Goal: Information Seeking & Learning: Find specific page/section

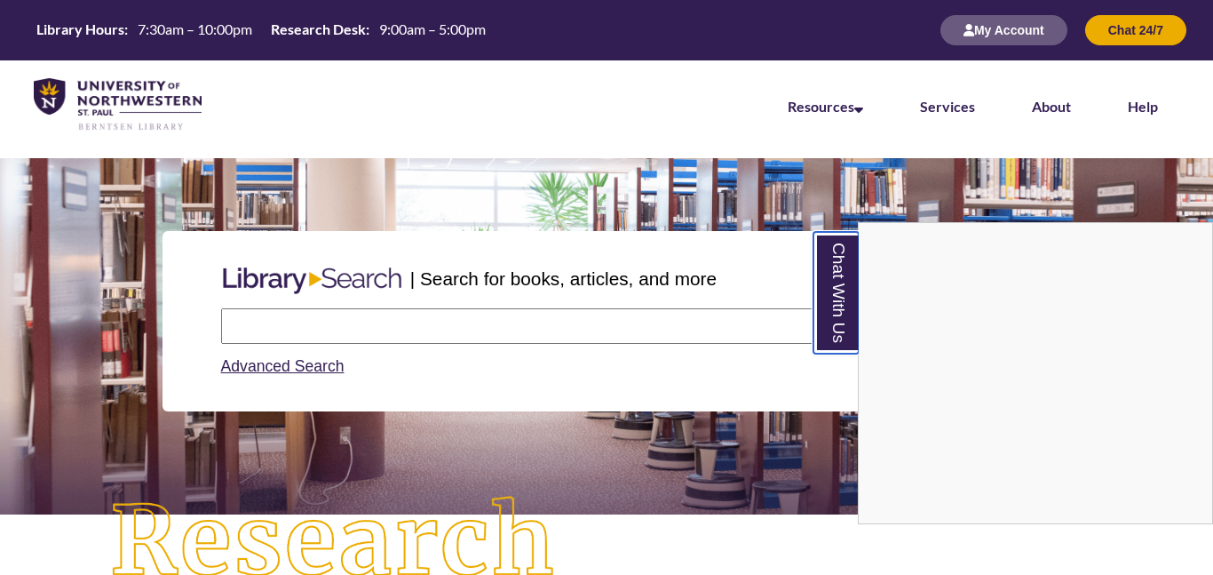
click at [838, 256] on link "Chat With Us" at bounding box center [836, 293] width 45 height 122
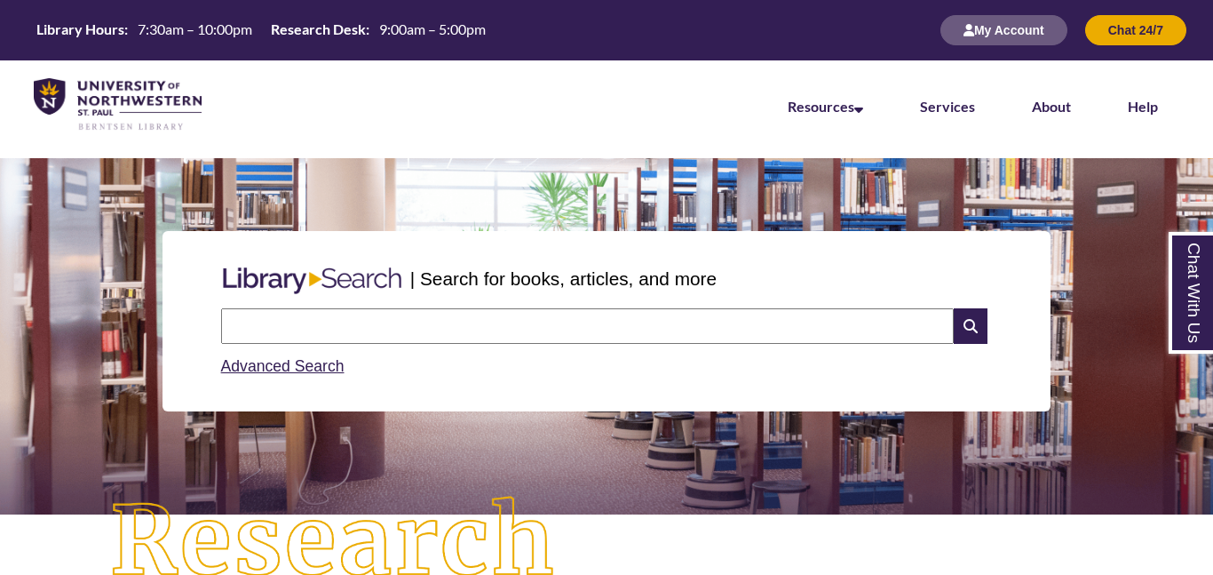
click at [533, 322] on input "text" at bounding box center [587, 326] width 733 height 36
type input "**********"
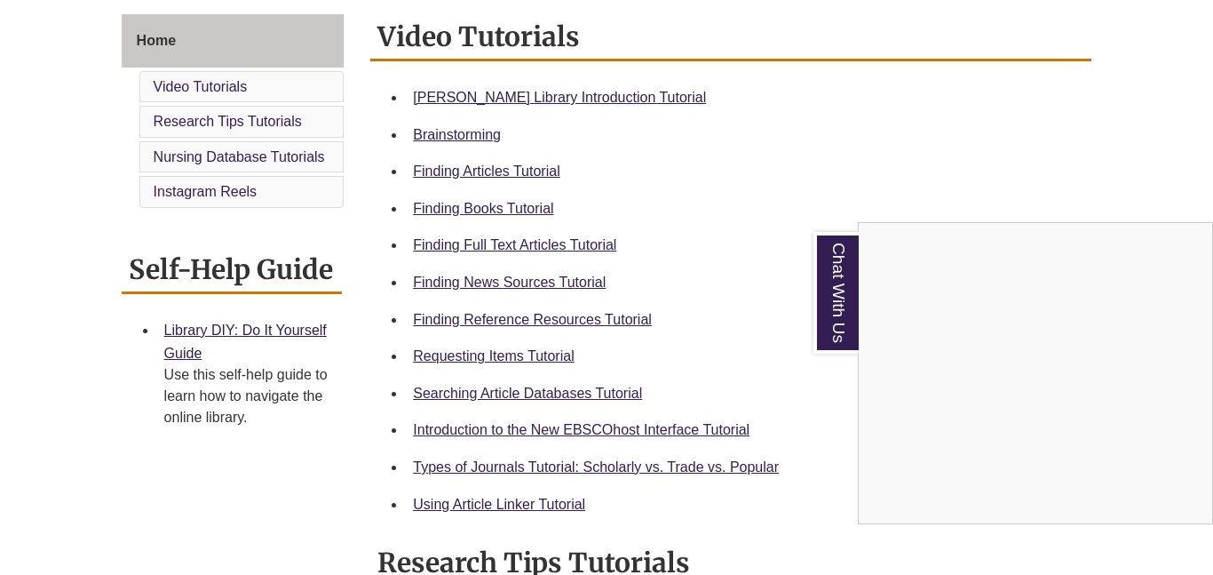
scroll to position [533, 0]
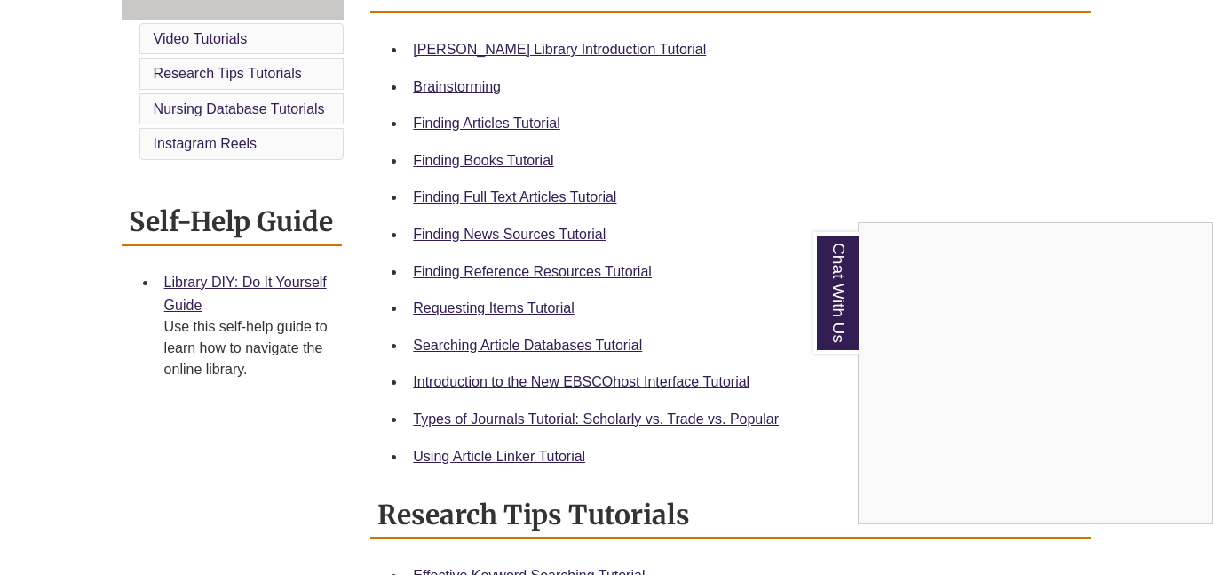
click at [513, 162] on div "Chat With Us" at bounding box center [606, 287] width 1213 height 575
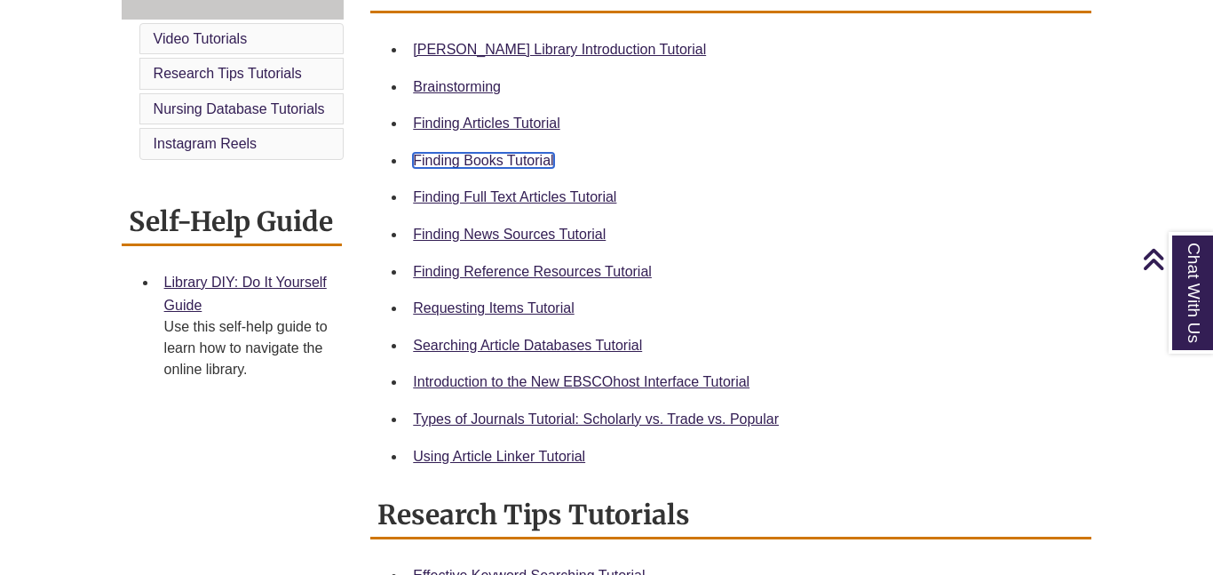
click at [513, 162] on link "Finding Books Tutorial" at bounding box center [483, 160] width 140 height 15
click at [533, 155] on link "Finding Books Tutorial" at bounding box center [483, 160] width 140 height 15
click at [234, 449] on div "Home Video Tutorials Research Tips Tutorials Nursing Database Tutorials Instagr…" at bounding box center [607, 492] width 998 height 1053
click at [487, 312] on link "Requesting Items Tutorial" at bounding box center [493, 307] width 161 height 15
click at [219, 438] on div "Home Video Tutorials Research Tips Tutorials Nursing Database Tutorials Instagr…" at bounding box center [607, 492] width 998 height 1053
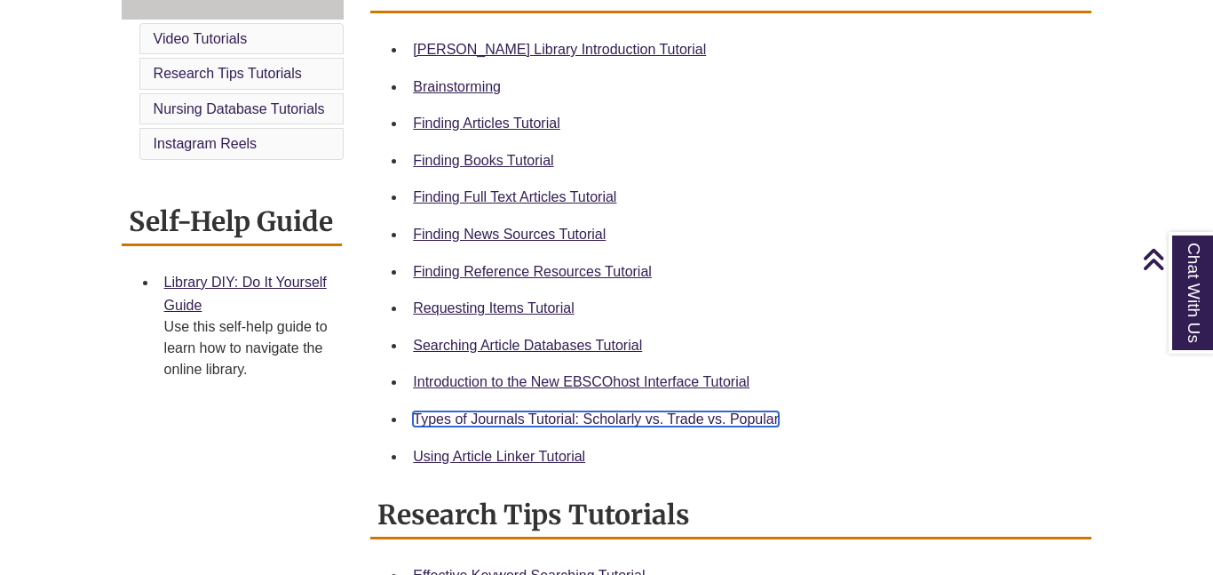
click at [689, 415] on link "Types of Journals Tutorial: Scholarly vs. Trade vs. Popular" at bounding box center [596, 418] width 366 height 15
click at [730, 354] on div "Searching Article Databases Tutorial" at bounding box center [745, 345] width 664 height 23
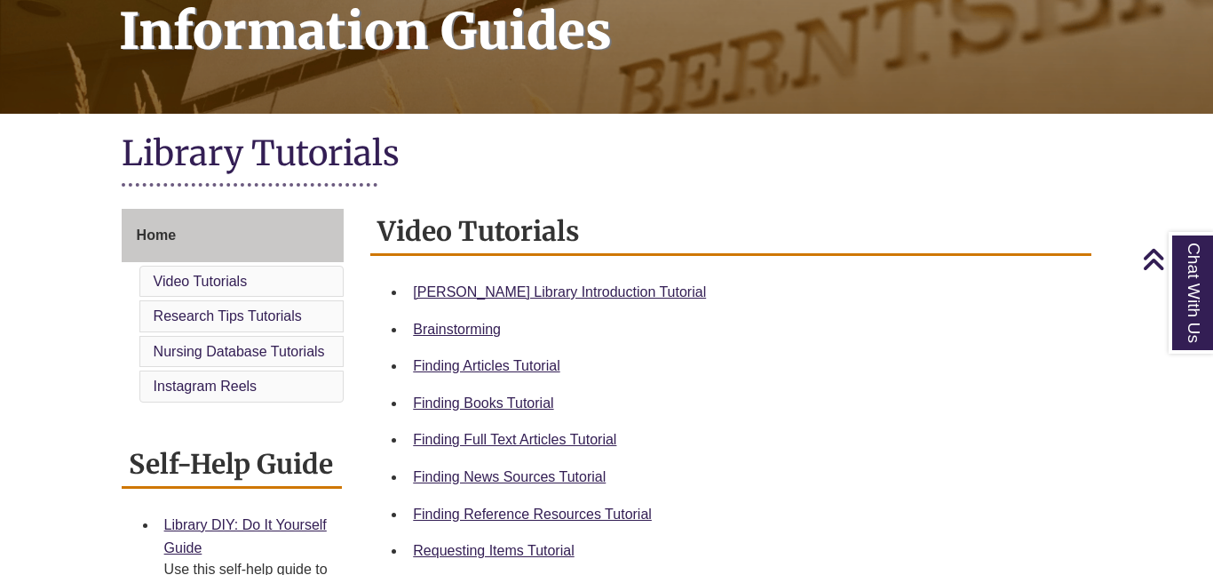
scroll to position [249, 0]
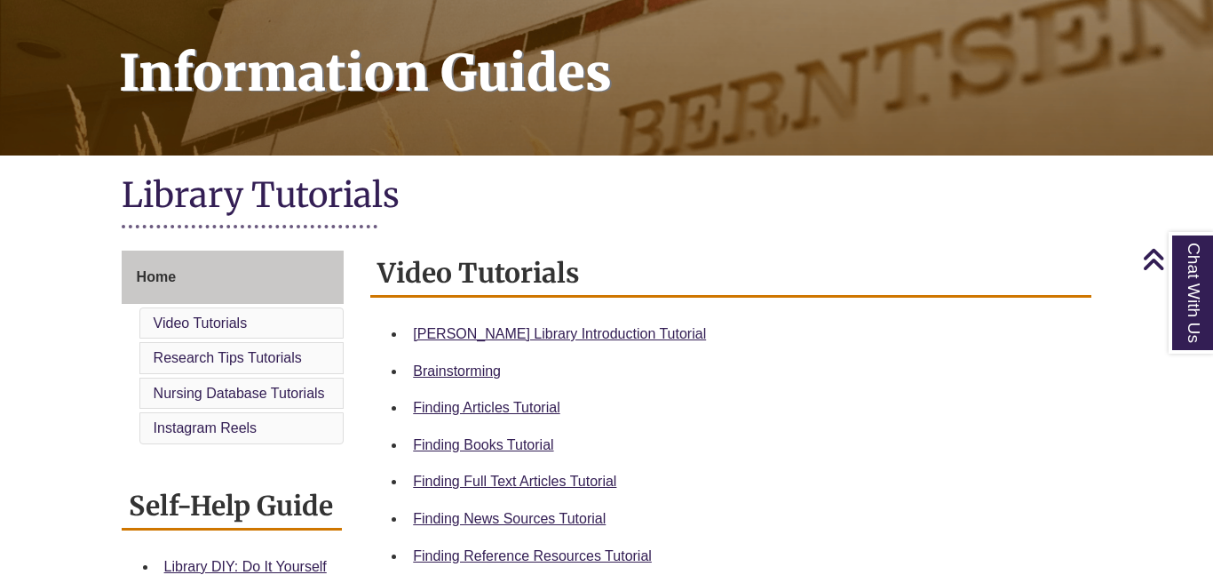
click at [564, 195] on h1 "Library Tutorials" at bounding box center [607, 196] width 971 height 47
click at [467, 406] on link "Finding Articles Tutorial" at bounding box center [486, 407] width 147 height 15
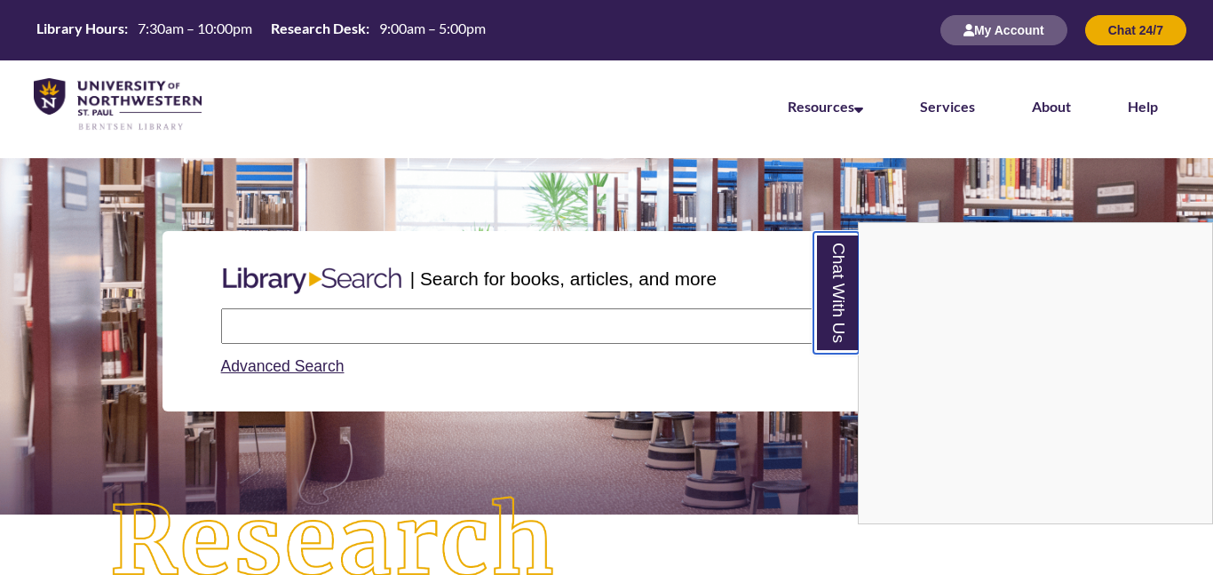
click at [849, 274] on link "Chat With Us" at bounding box center [836, 293] width 45 height 122
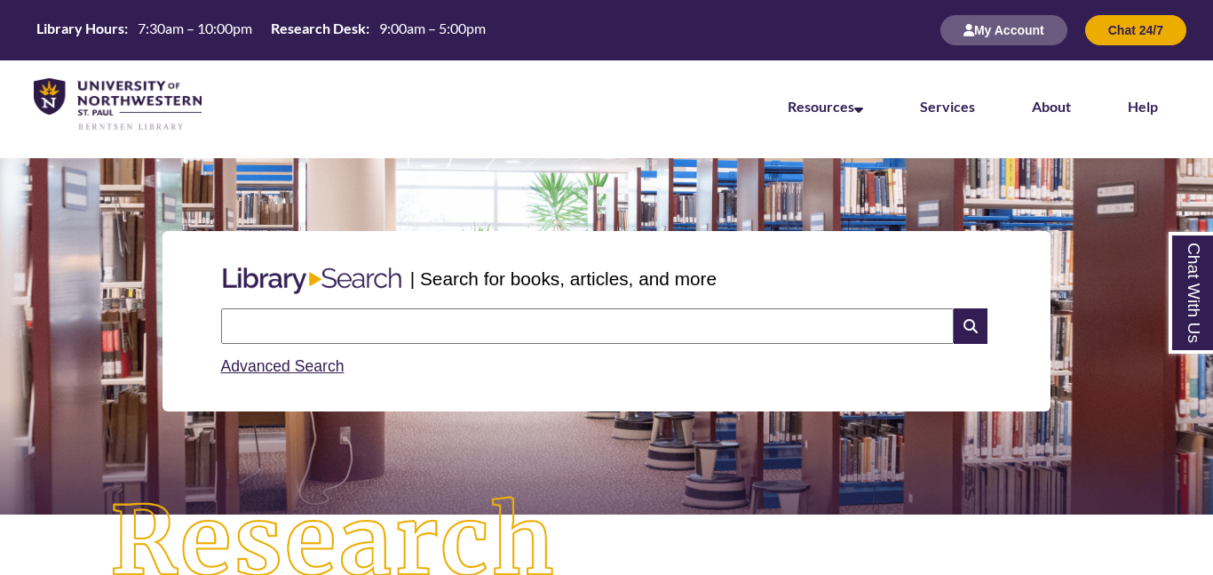
click at [708, 311] on input "text" at bounding box center [587, 326] width 733 height 36
type input "**********"
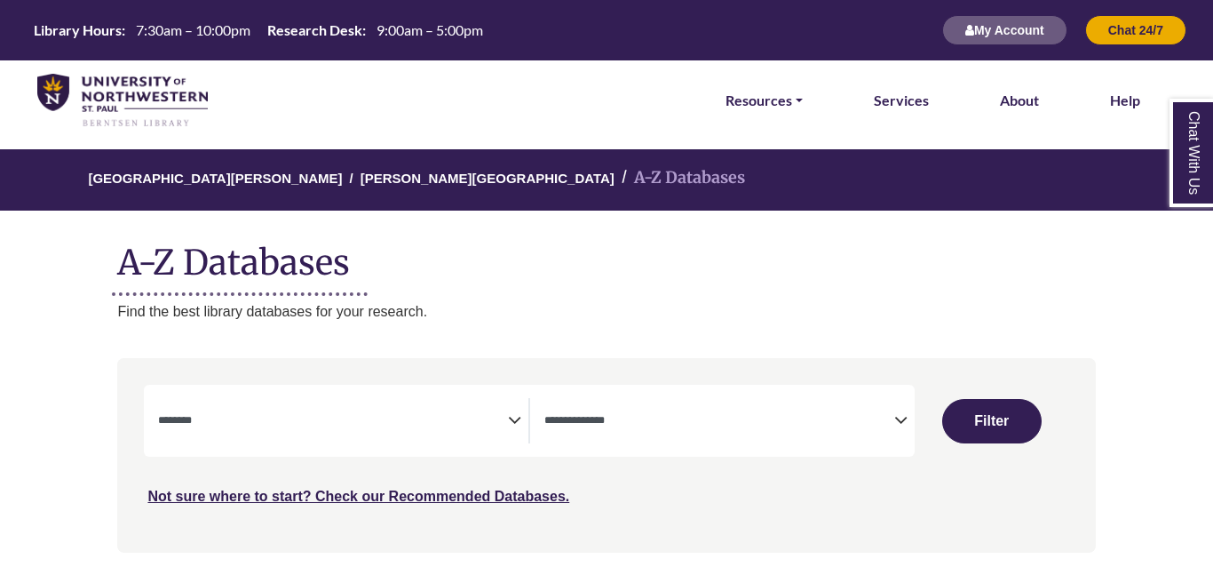
select select "Database Subject Filter"
select select "Database Types Filter"
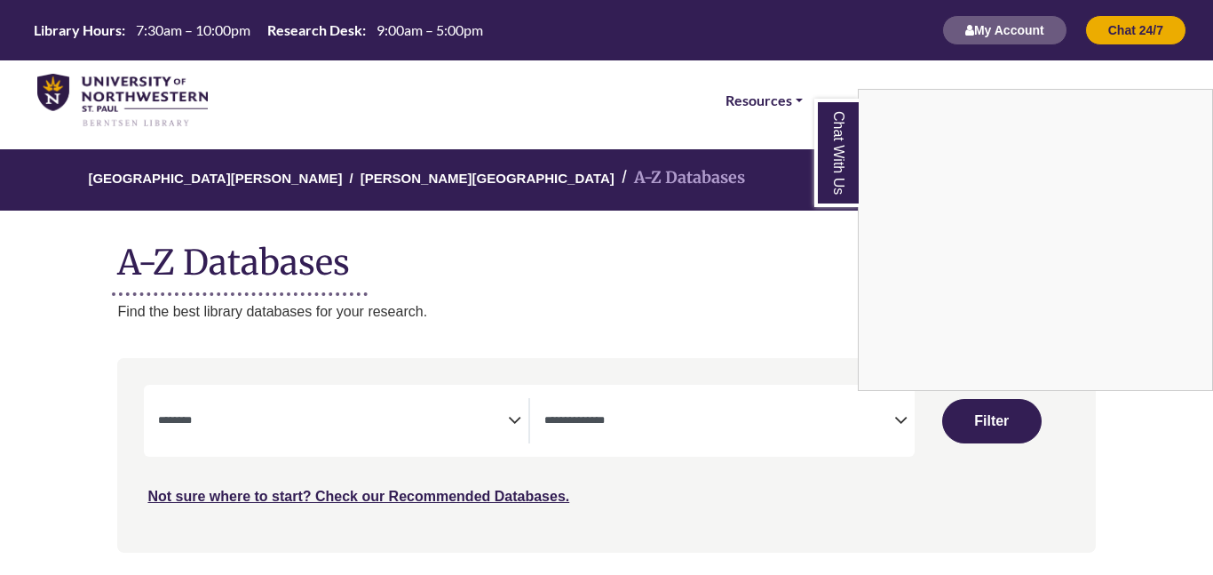
click at [828, 144] on link "Chat With Us" at bounding box center [837, 153] width 44 height 108
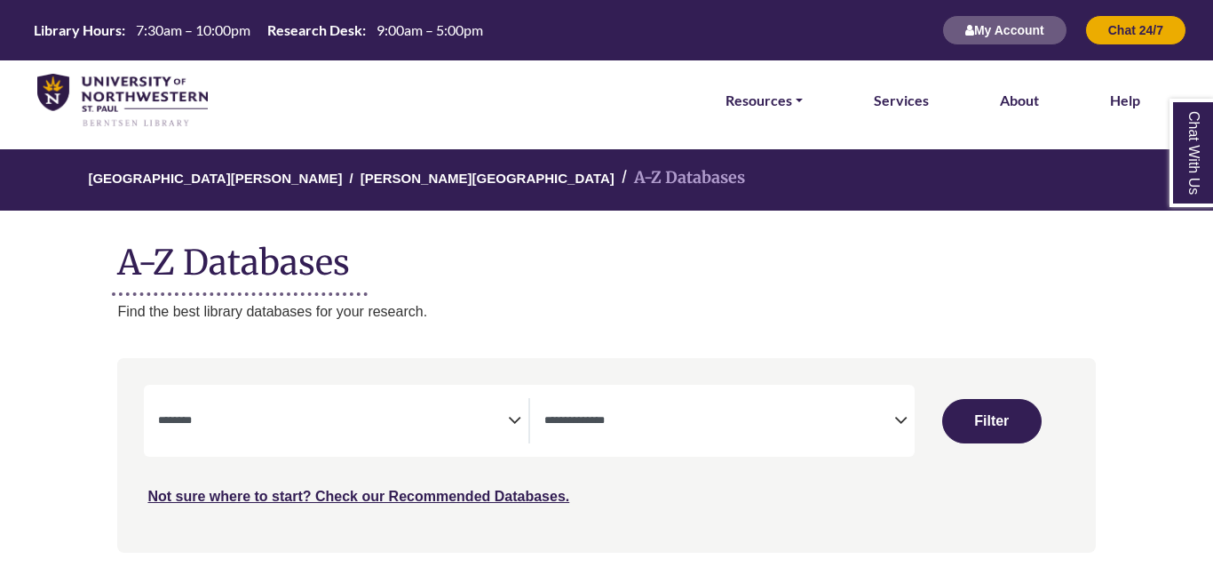
click at [598, 295] on div "University of Northwestern - St. Paul Berntsen Library A-Z Databases A-Z Databa…" at bounding box center [606, 235] width 1031 height 173
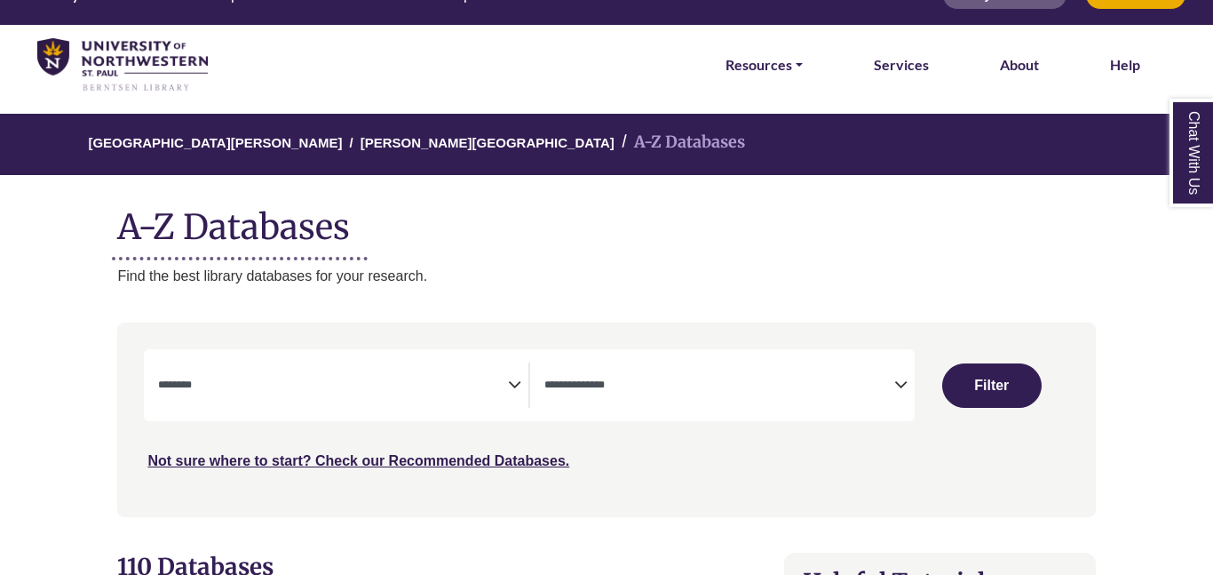
scroll to position [71, 0]
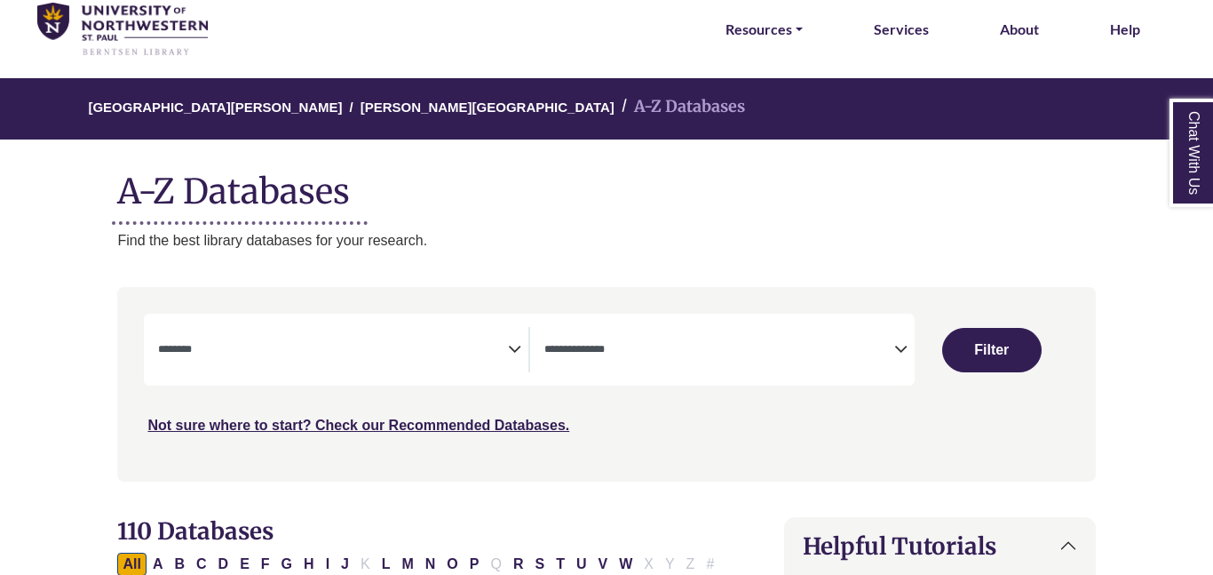
click at [448, 330] on span "Search filters" at bounding box center [333, 349] width 350 height 45
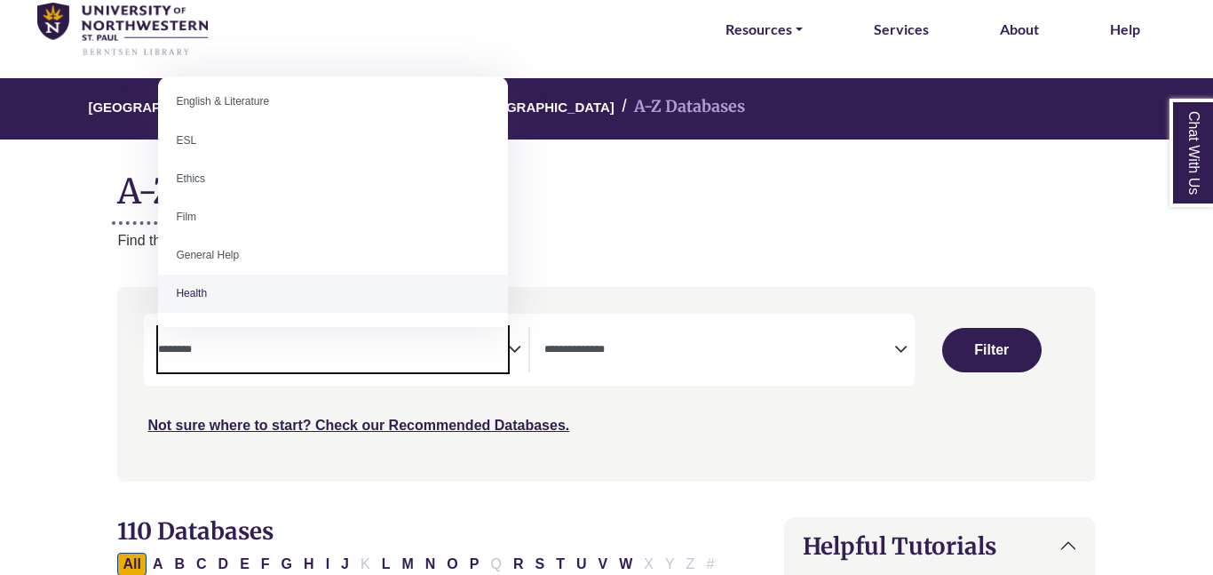
scroll to position [660, 0]
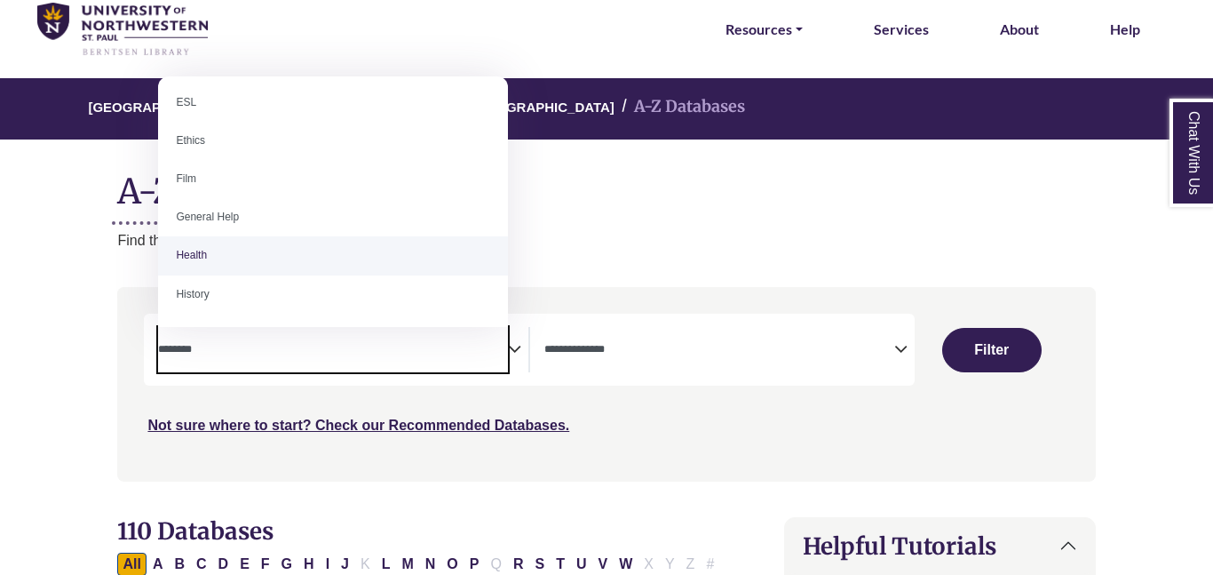
select select "*****"
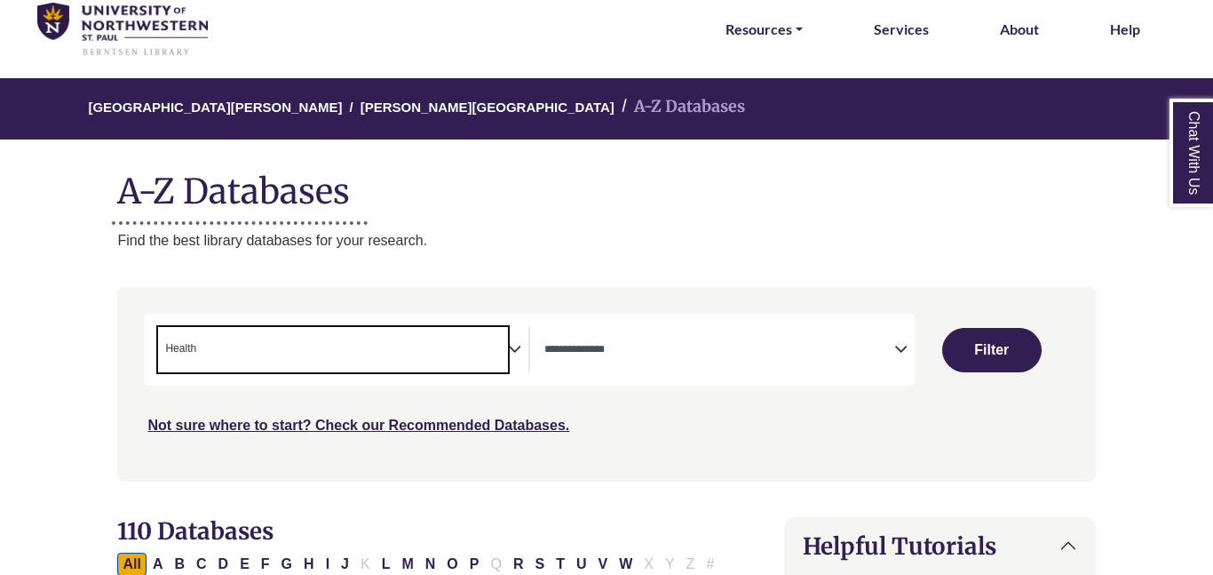
scroll to position [373, 0]
click at [773, 236] on p "Find the best library databases for your research." at bounding box center [606, 240] width 978 height 23
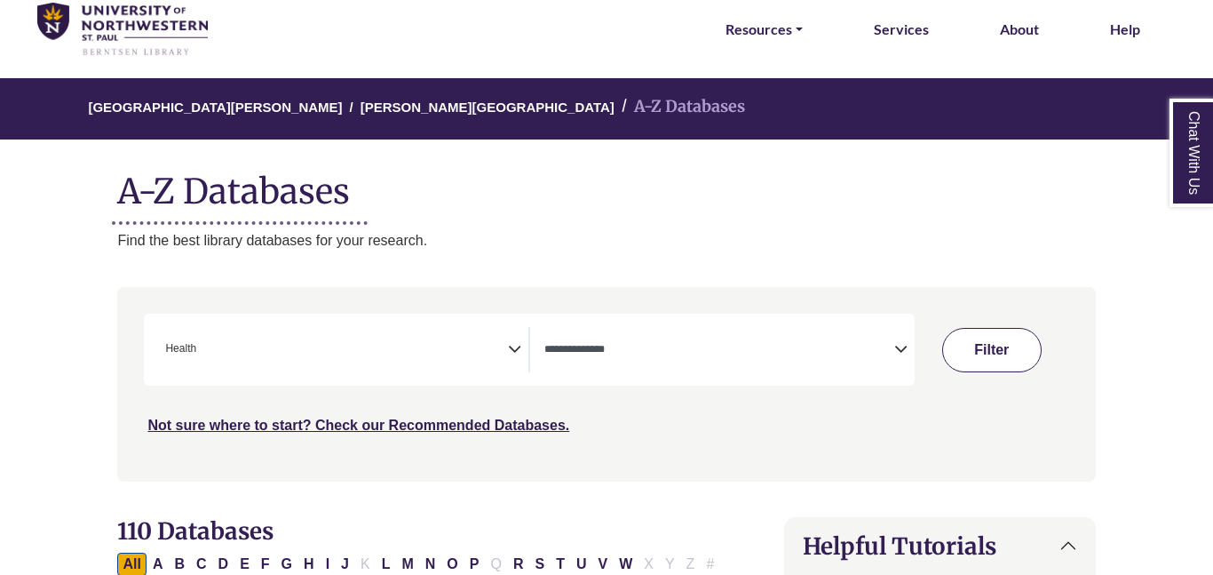
click at [987, 343] on button "Filter" at bounding box center [991, 350] width 99 height 44
select select "Database Types Filter"
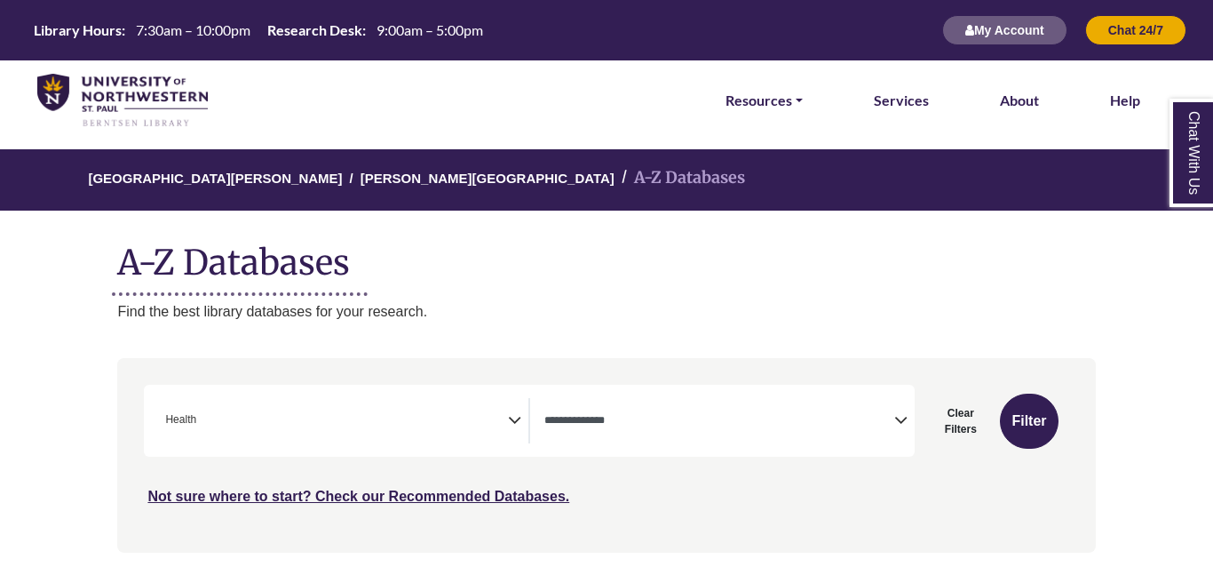
click at [446, 416] on span "× Health" at bounding box center [333, 420] width 350 height 45
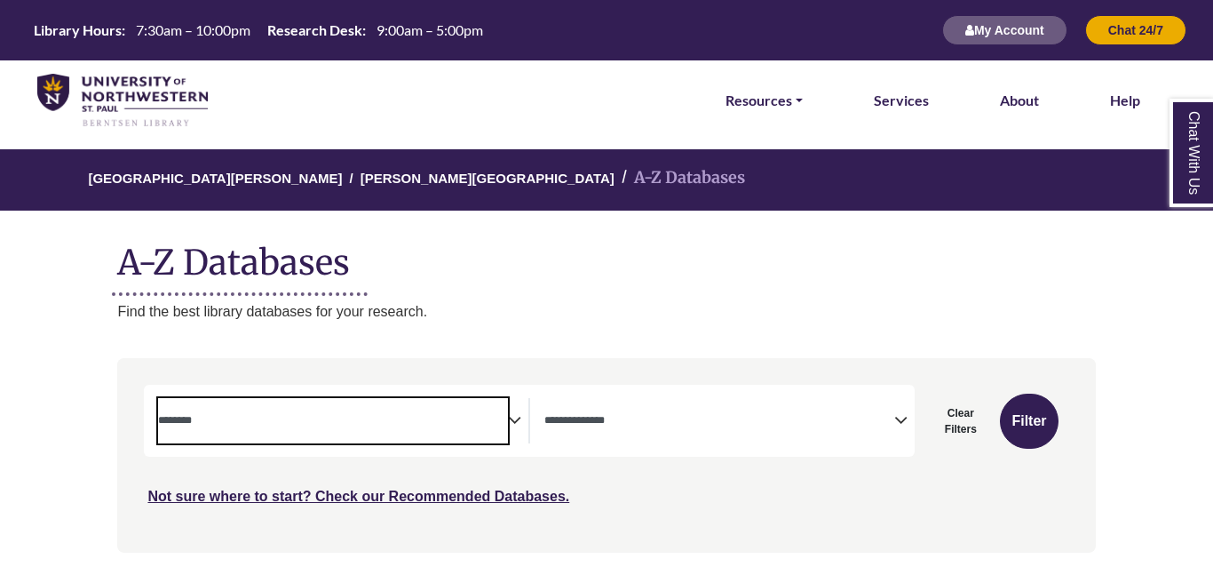
click at [415, 402] on span "Search filters" at bounding box center [333, 420] width 350 height 45
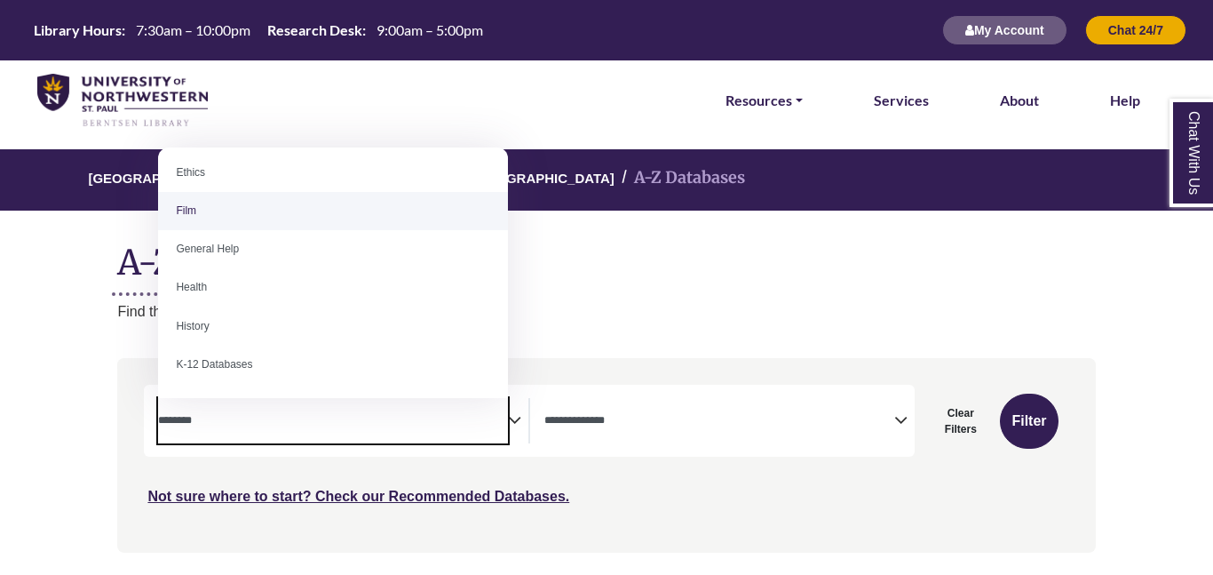
scroll to position [690, 0]
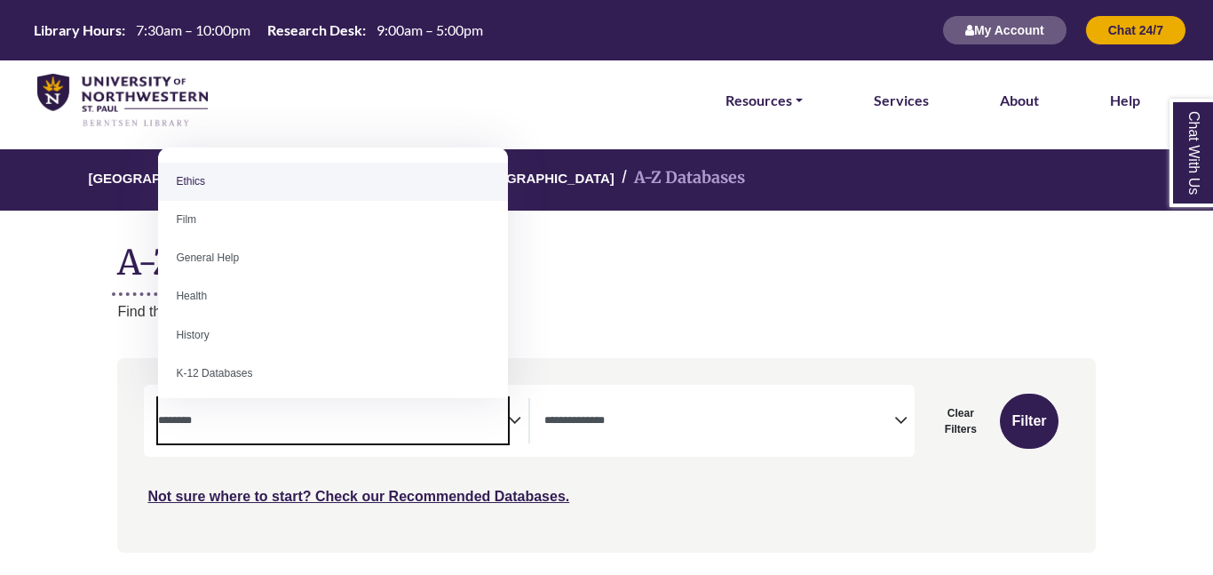
select select "******"
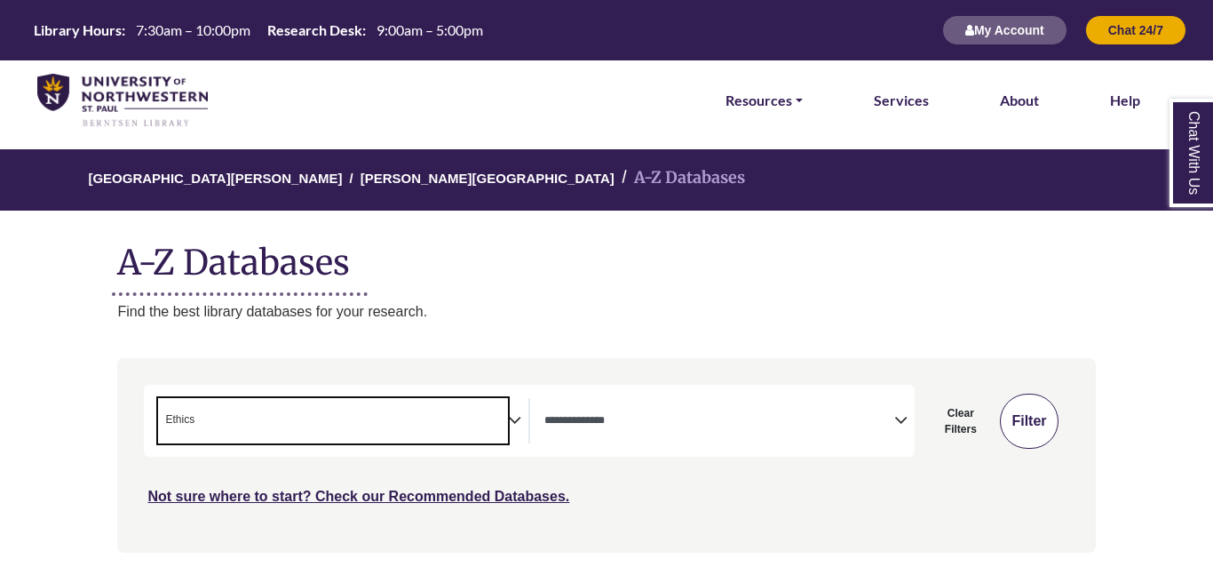
click at [1018, 441] on button "Filter" at bounding box center [1029, 420] width 58 height 55
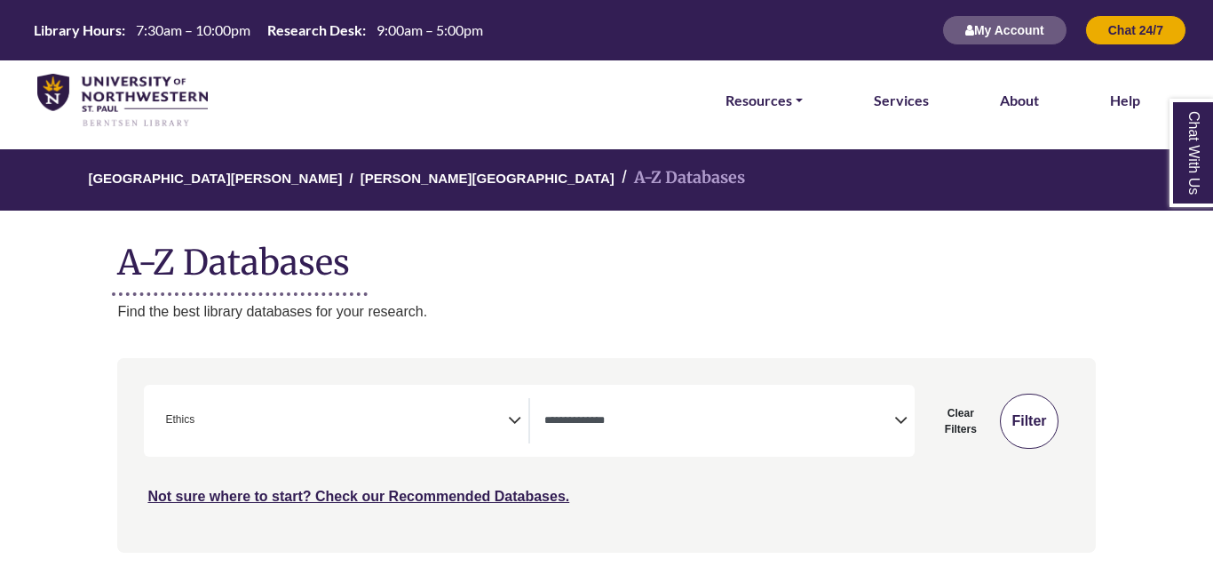
select select "Database Types Filter"
click at [870, 294] on div "University of Northwestern - St. Paul Berntsen Library A-Z Databases A-Z Databa…" at bounding box center [606, 235] width 1031 height 173
click at [459, 436] on span "× Ethics" at bounding box center [333, 420] width 350 height 45
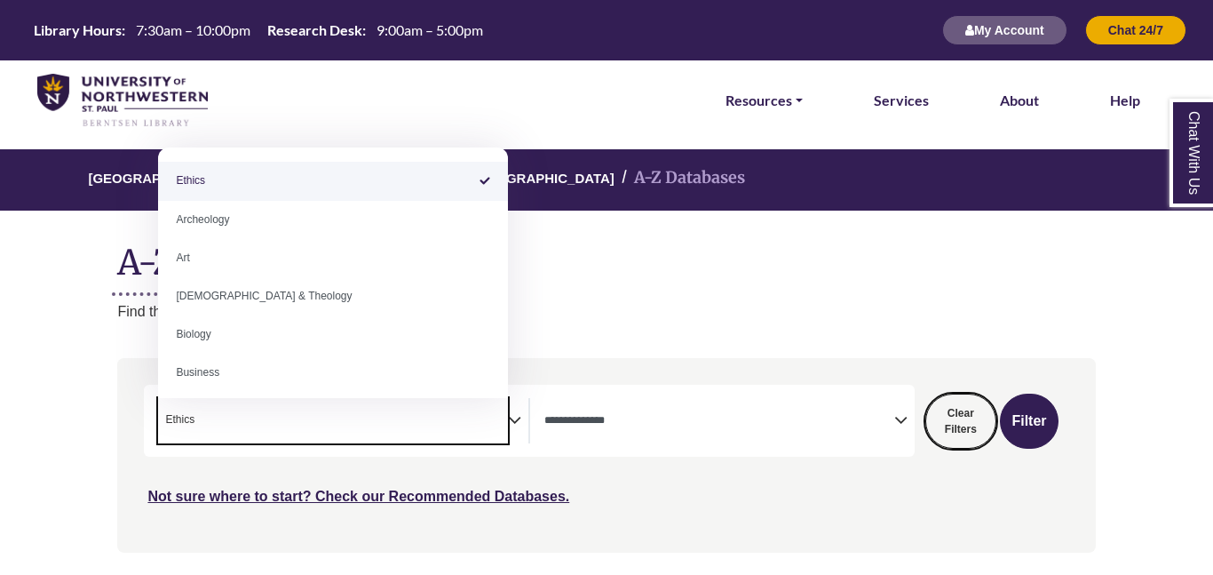
click at [942, 411] on button "Clear Filters" at bounding box center [961, 420] width 71 height 55
select select "Database Subject Filter"
select select "Database Types Filter"
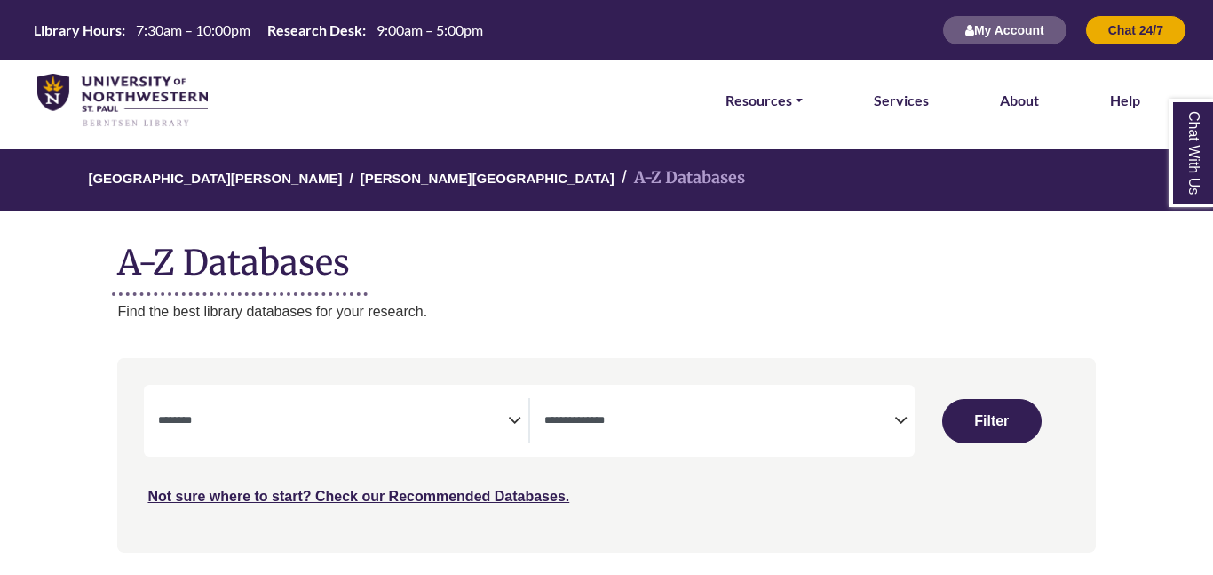
select select "Database Subject Filter"
select select "Database Types Filter"
click at [462, 421] on textarea "Search" at bounding box center [333, 422] width 350 height 14
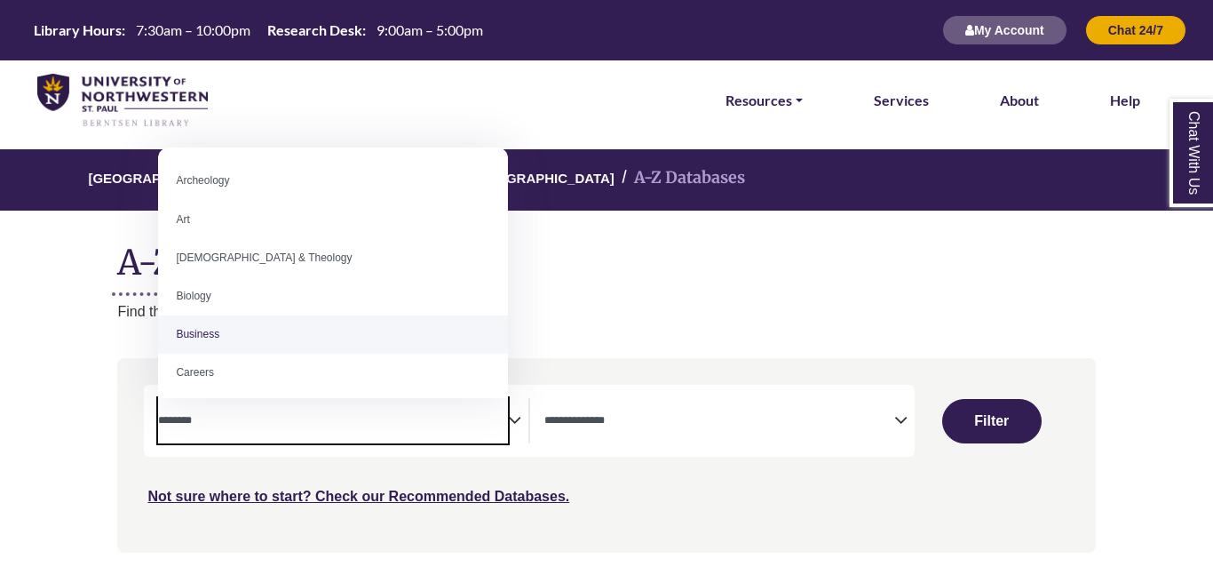
select select "*****"
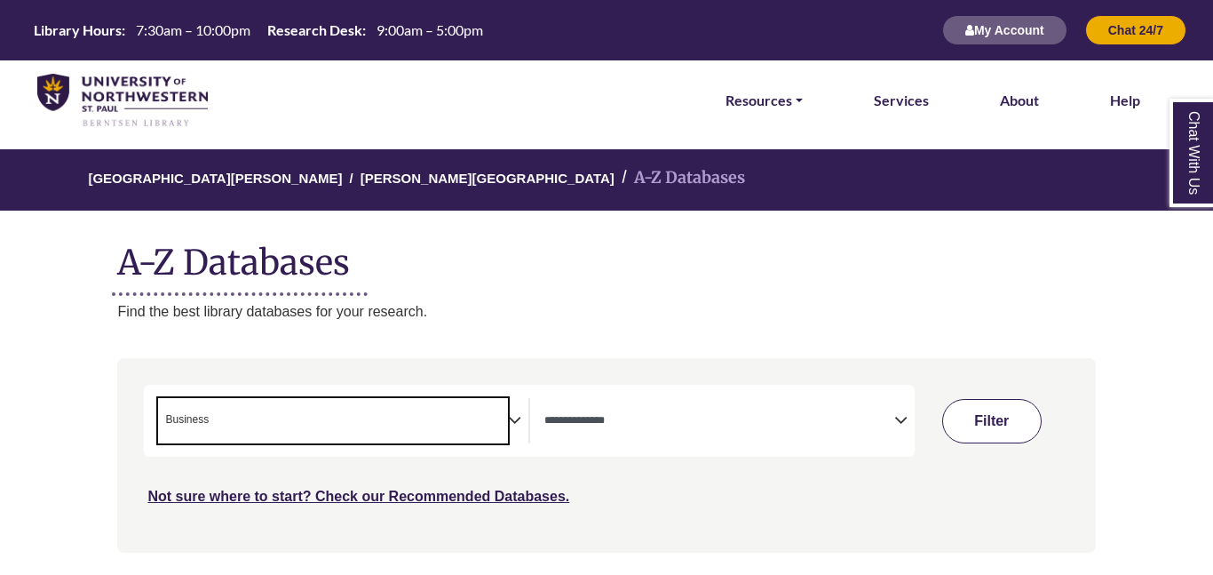
click at [998, 436] on button "Filter" at bounding box center [991, 421] width 99 height 44
select select "Database Types Filter"
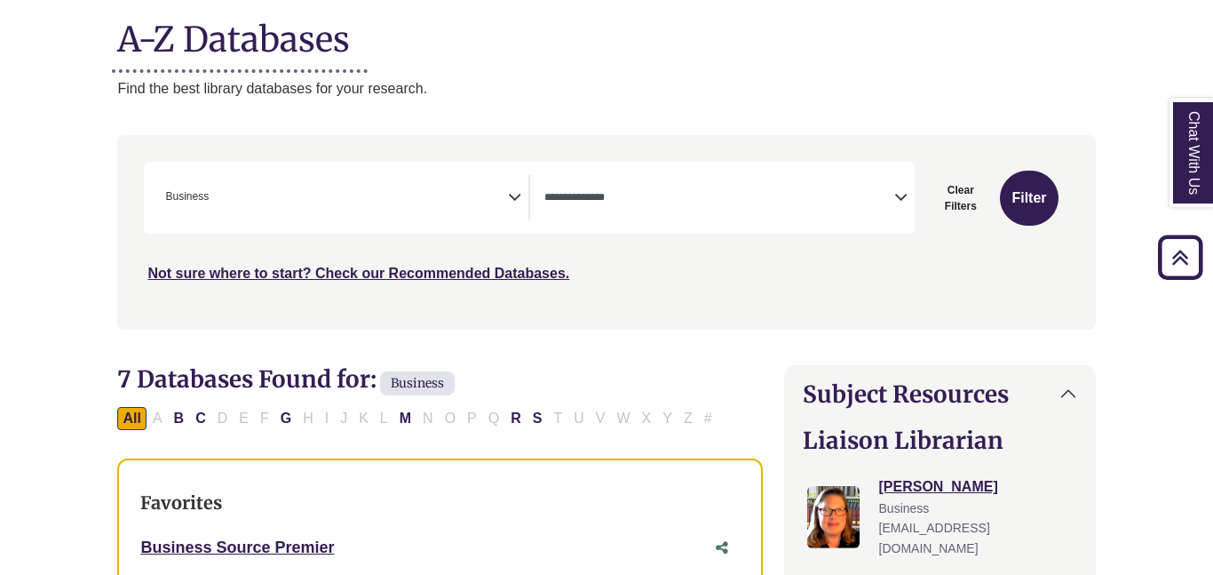
scroll to position [213, 0]
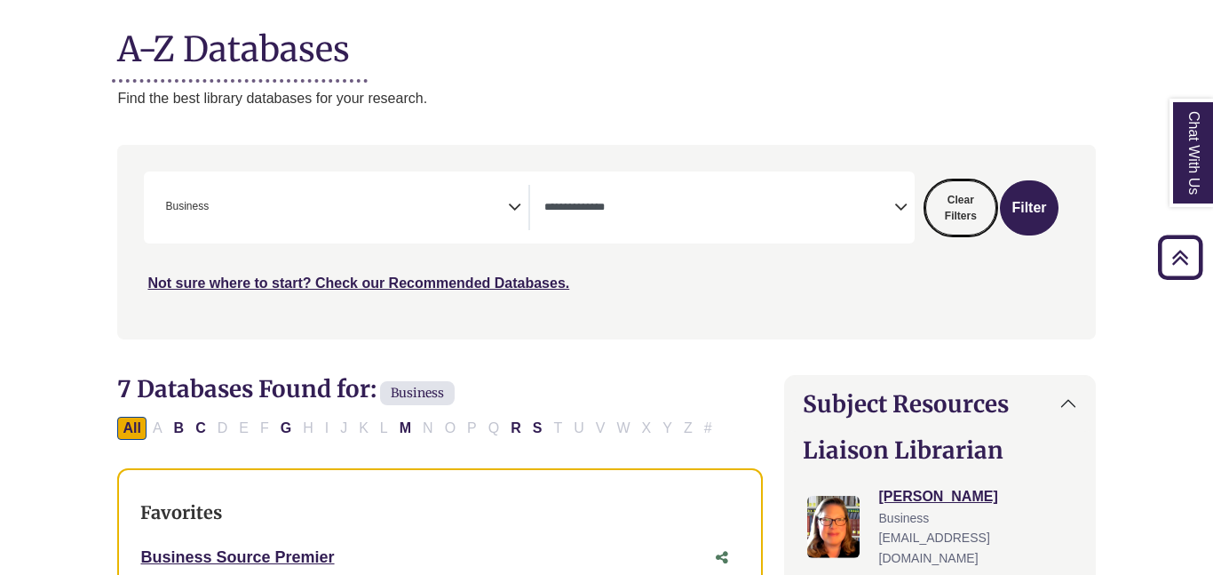
click at [953, 200] on button "Clear Filters" at bounding box center [961, 207] width 71 height 55
select select "Database Subject Filter"
select select "Database Types Filter"
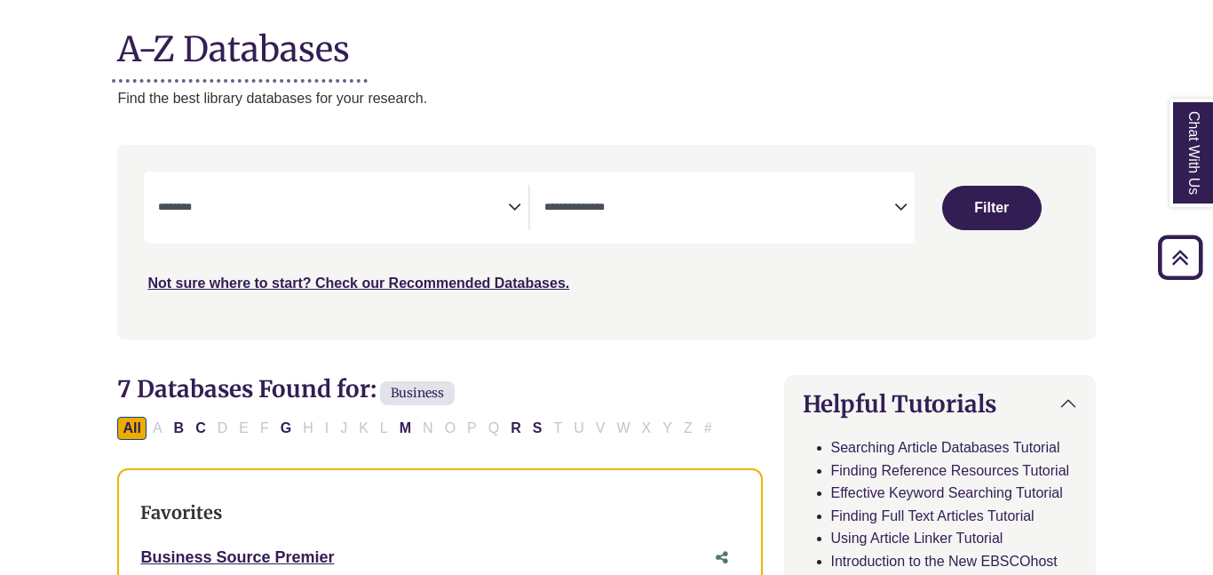
select select "Database Subject Filter"
select select "Database Types Filter"
click at [811, 298] on div "Search filters" at bounding box center [606, 241] width 957 height 179
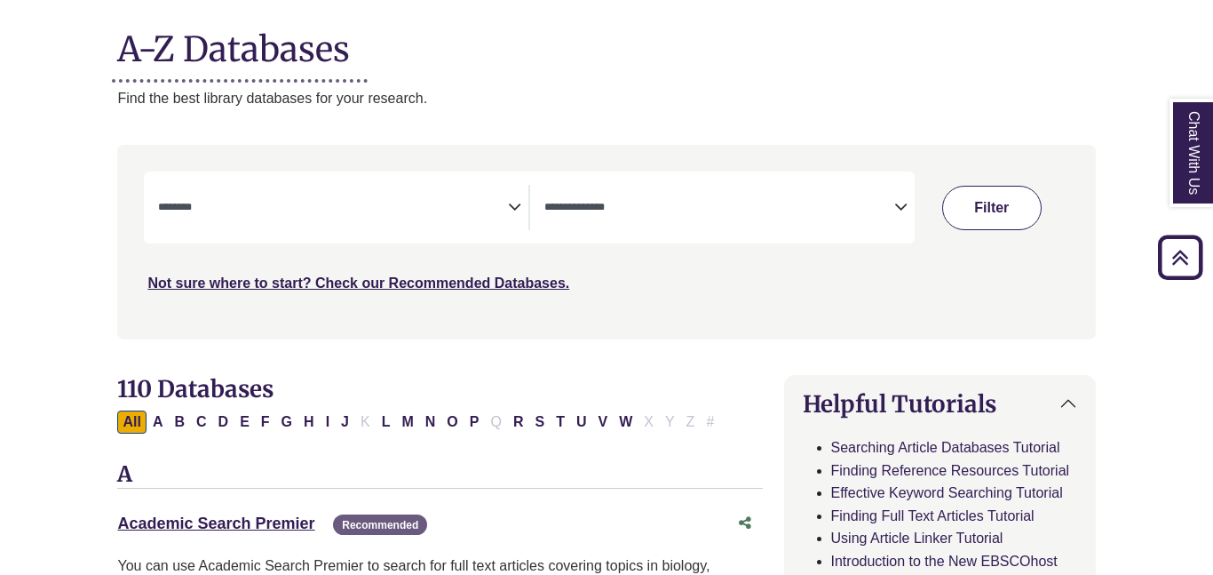
click at [974, 204] on button "Filter" at bounding box center [991, 208] width 99 height 44
select select "Database Subject Filter"
select select "Database Types Filter"
click at [250, 529] on link "Academic Search Premier This link opens in a new window" at bounding box center [215, 523] width 197 height 18
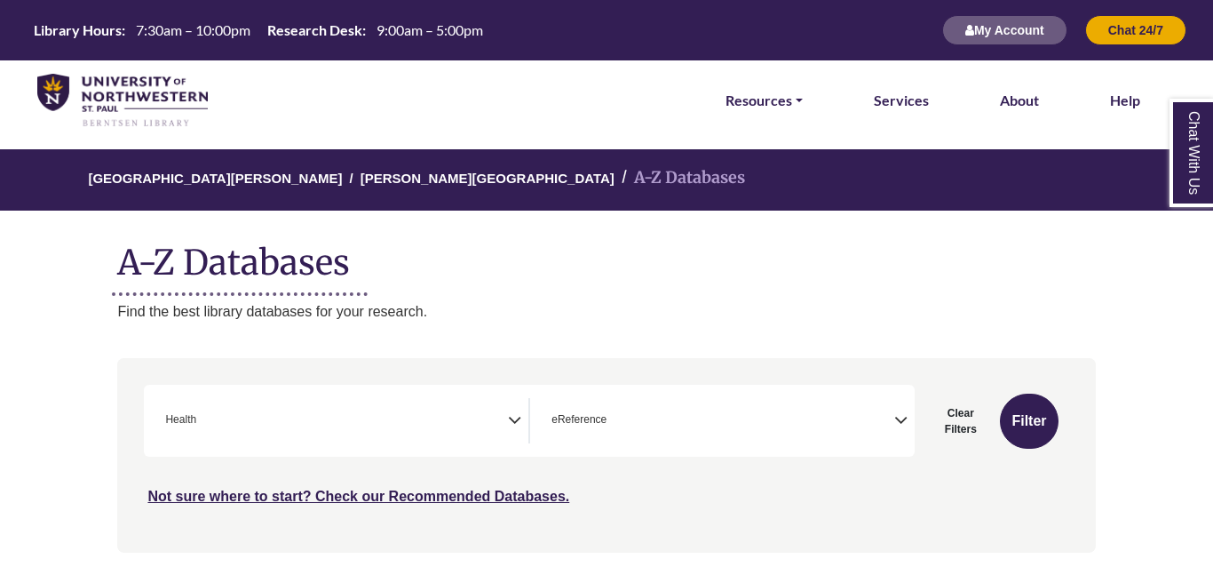
scroll to position [315, 0]
click at [475, 430] on span "× Health" at bounding box center [333, 420] width 350 height 45
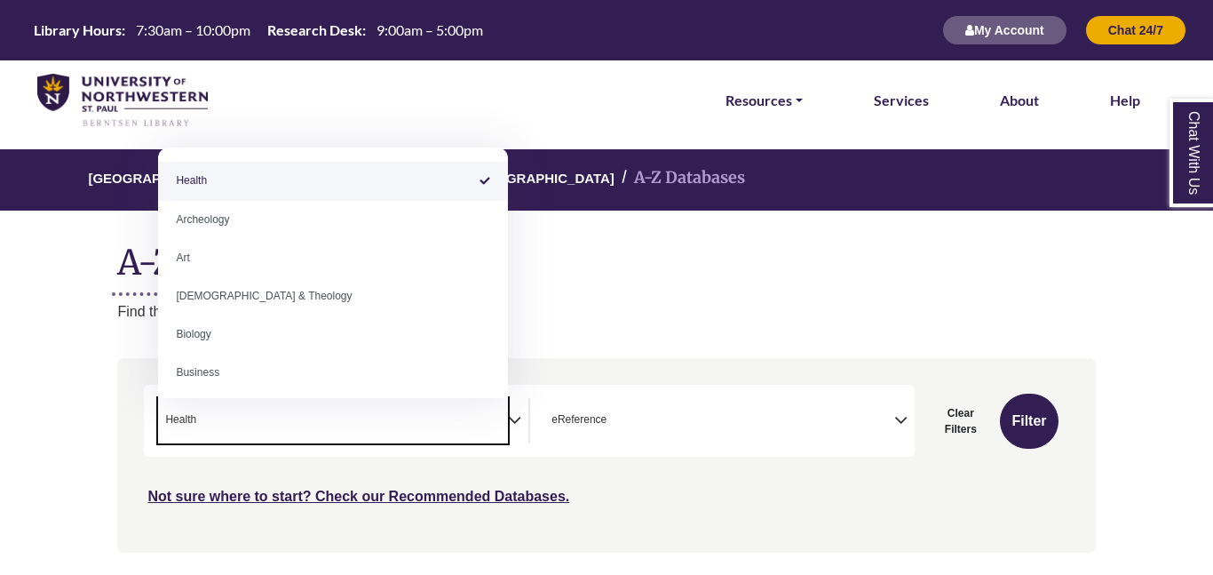
scroll to position [373, 0]
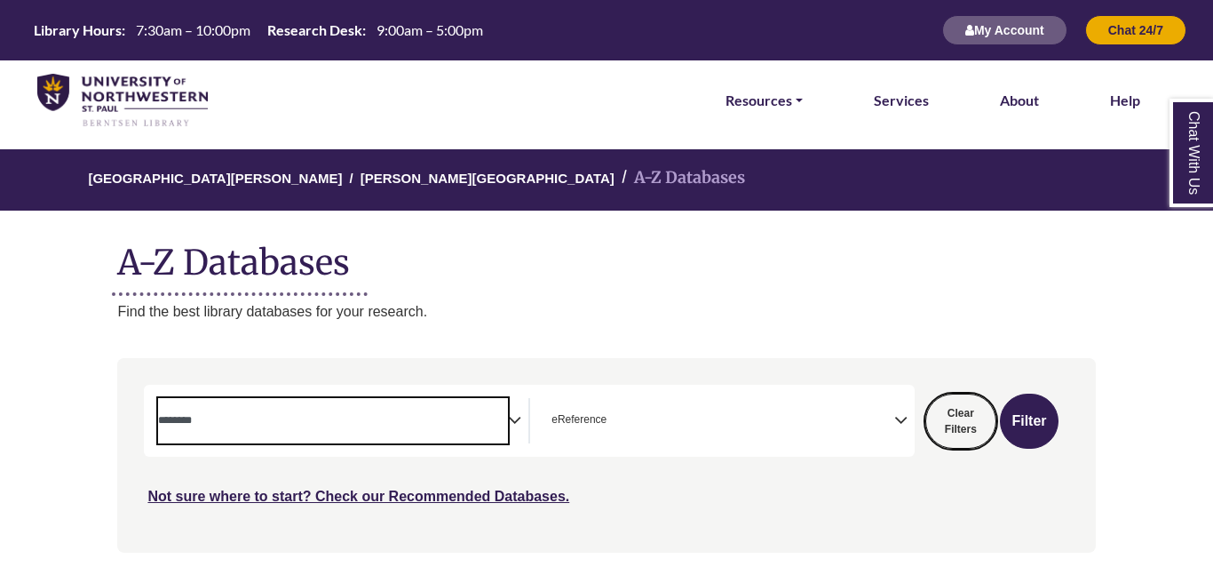
click at [974, 417] on button "Clear Filters" at bounding box center [961, 420] width 71 height 55
select select "Database Subject Filter"
select select "Database Types Filter"
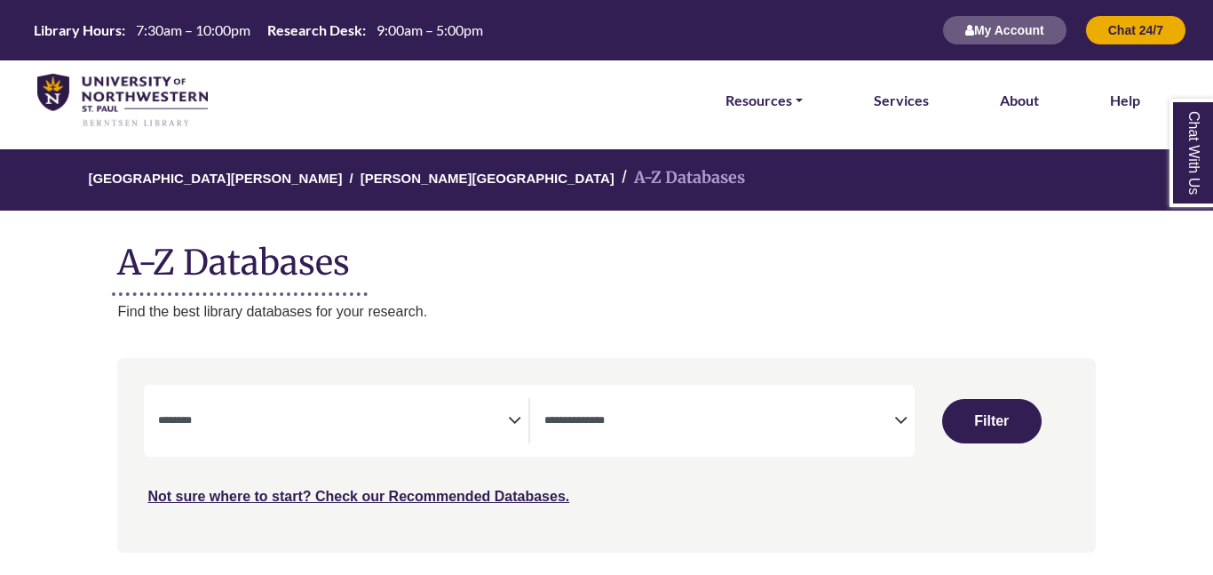
scroll to position [36, 0]
select select "Database Subject Filter"
select select "Database Types Filter"
click at [918, 297] on div "[GEOGRAPHIC_DATA][PERSON_NAME] A-Z Databases A-Z Databases Find the best librar…" at bounding box center [606, 235] width 1031 height 173
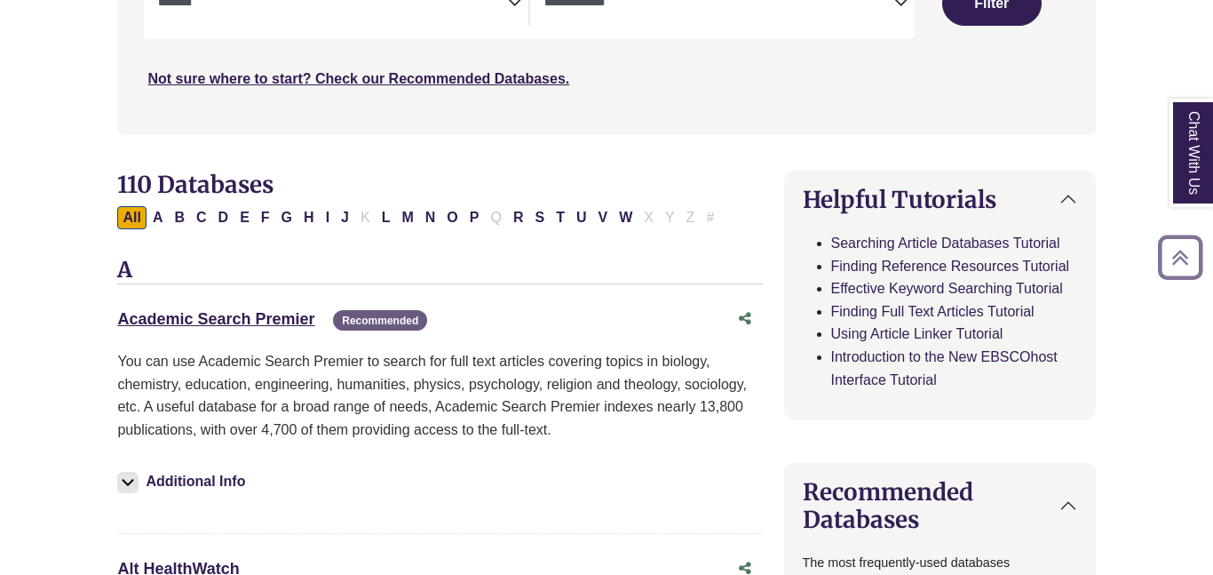
scroll to position [426, 0]
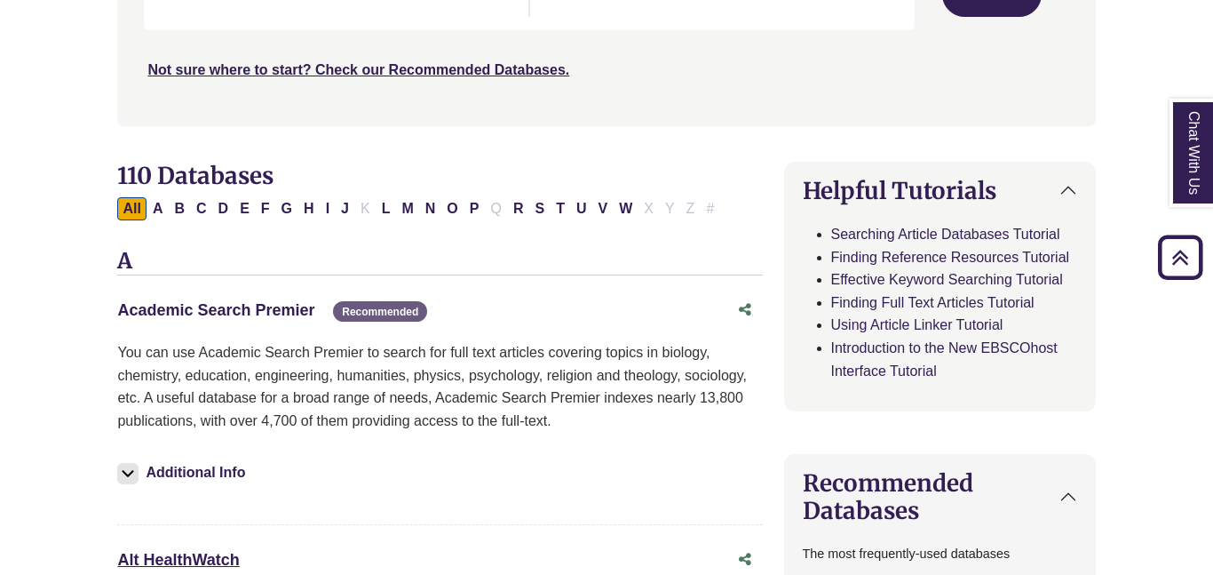
click at [287, 313] on link "Academic Search Premier This link opens in a new window" at bounding box center [215, 310] width 197 height 18
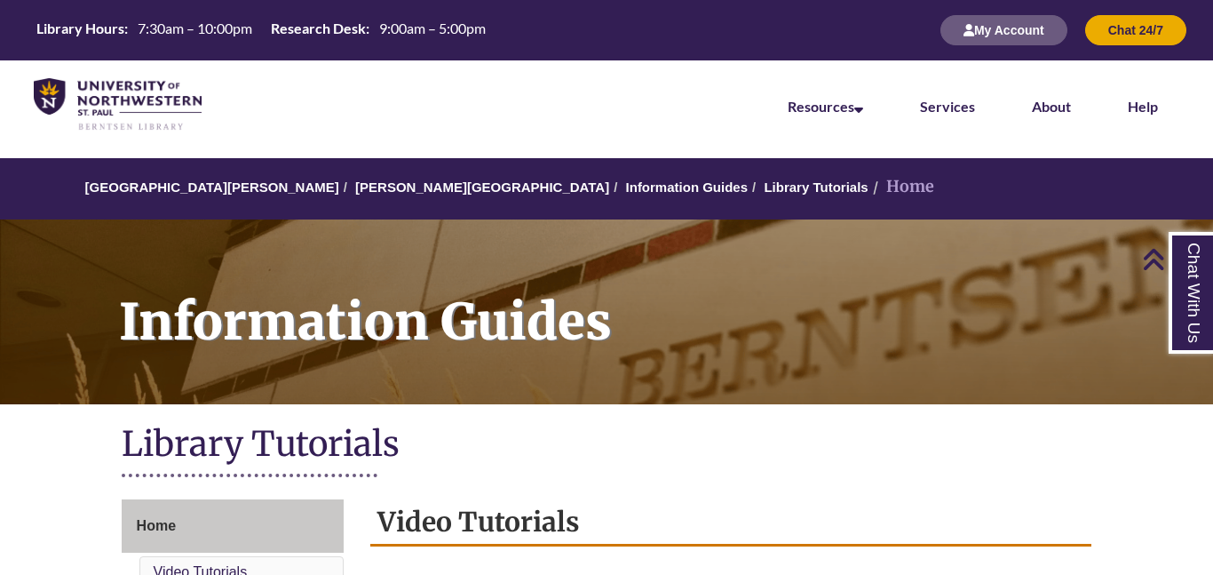
scroll to position [249, 0]
